Goal: Information Seeking & Learning: Find specific page/section

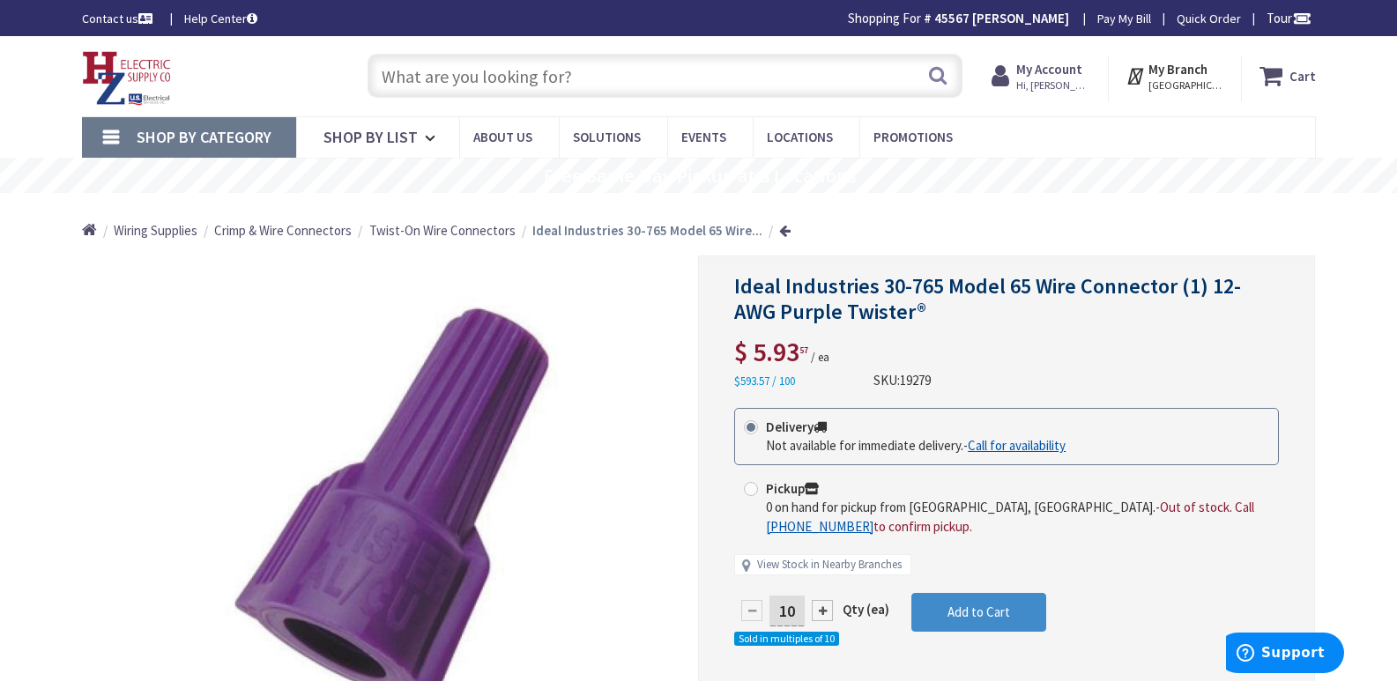
click at [442, 78] on input "text" at bounding box center [665, 76] width 595 height 44
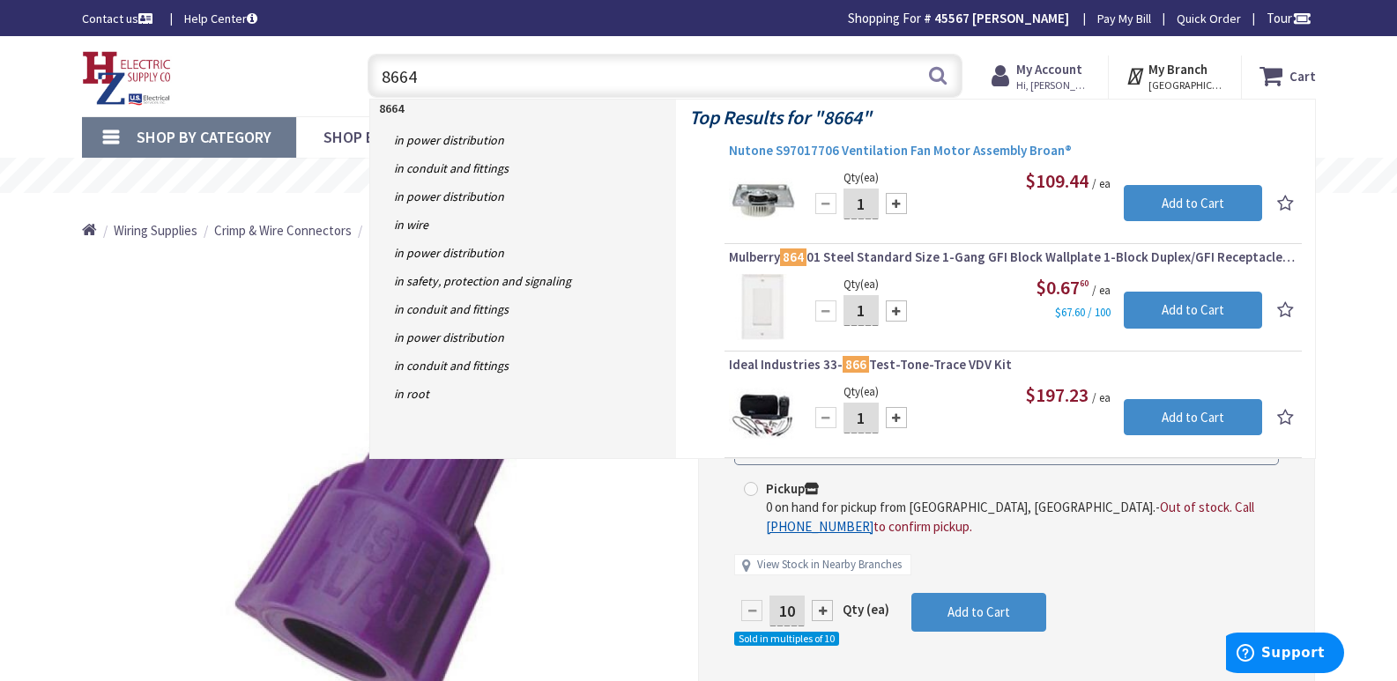
type input "8664"
click at [940, 149] on span "Nutone S97017706 Ventilation Fan Motor Assembly Broan®" at bounding box center [1013, 151] width 568 height 18
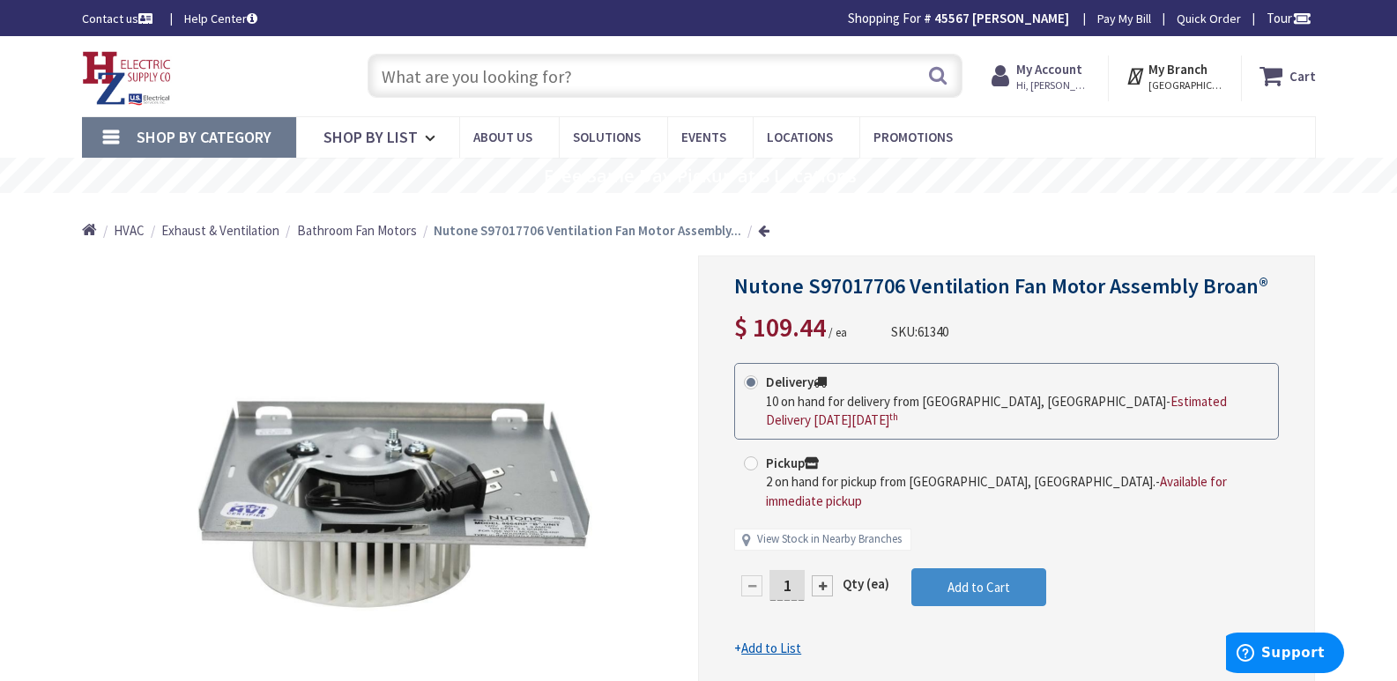
type input "[PERSON_NAME][GEOGRAPHIC_DATA], [GEOGRAPHIC_DATA]"
click at [393, 75] on input "text" at bounding box center [665, 76] width 595 height 44
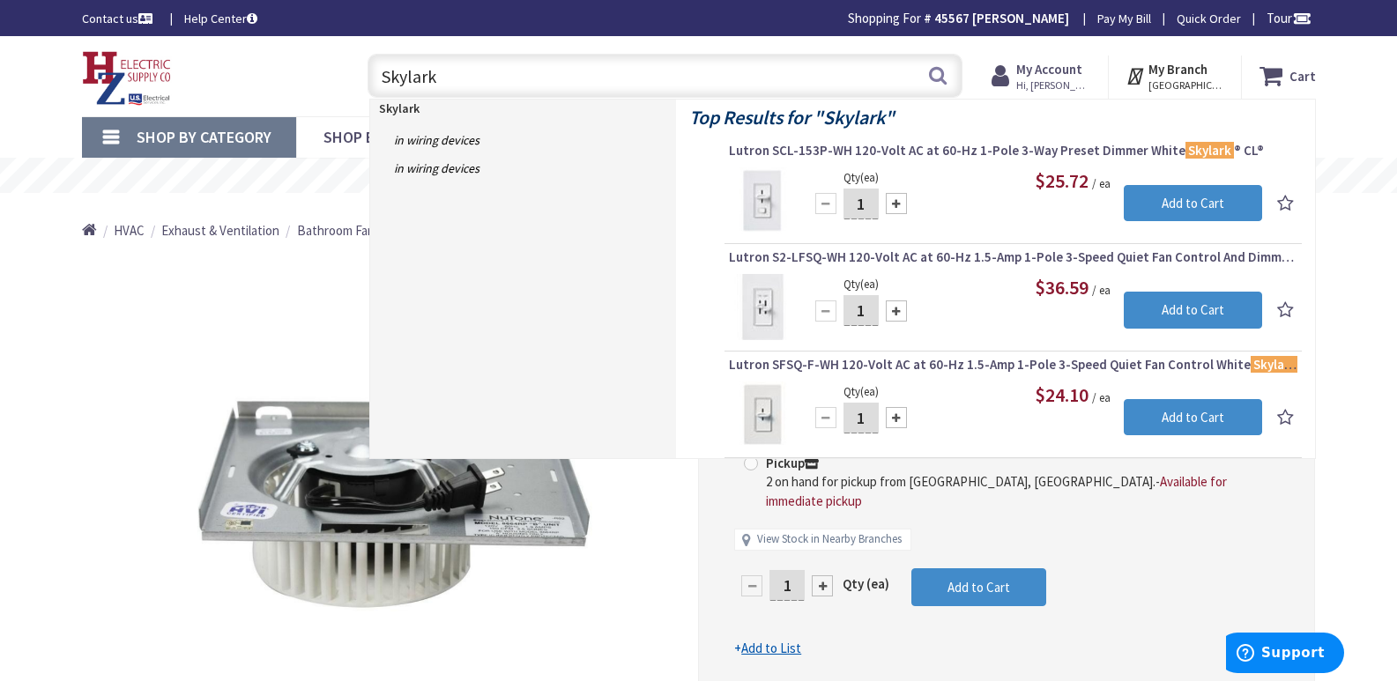
type input "Skylark"
click at [934, 74] on button "Search" at bounding box center [937, 76] width 23 height 40
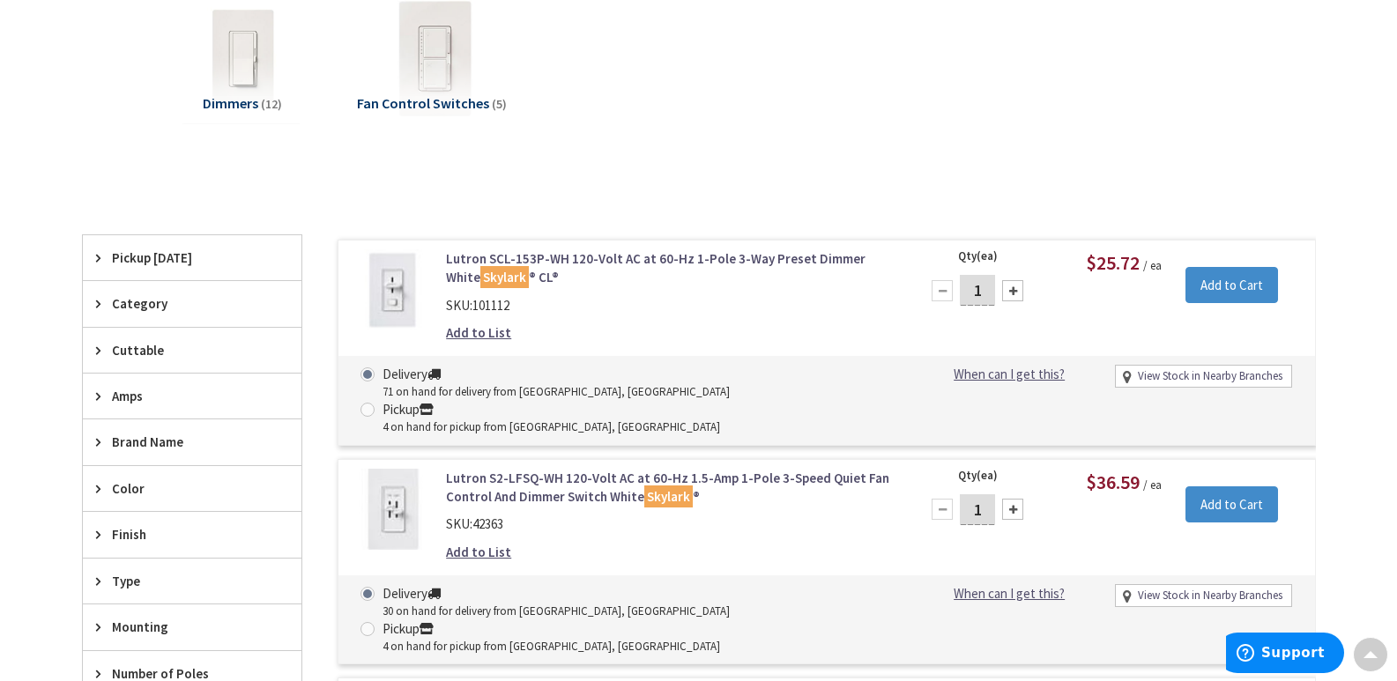
scroll to position [264, 0]
